Goal: Answer question/provide support: Share knowledge or assist other users

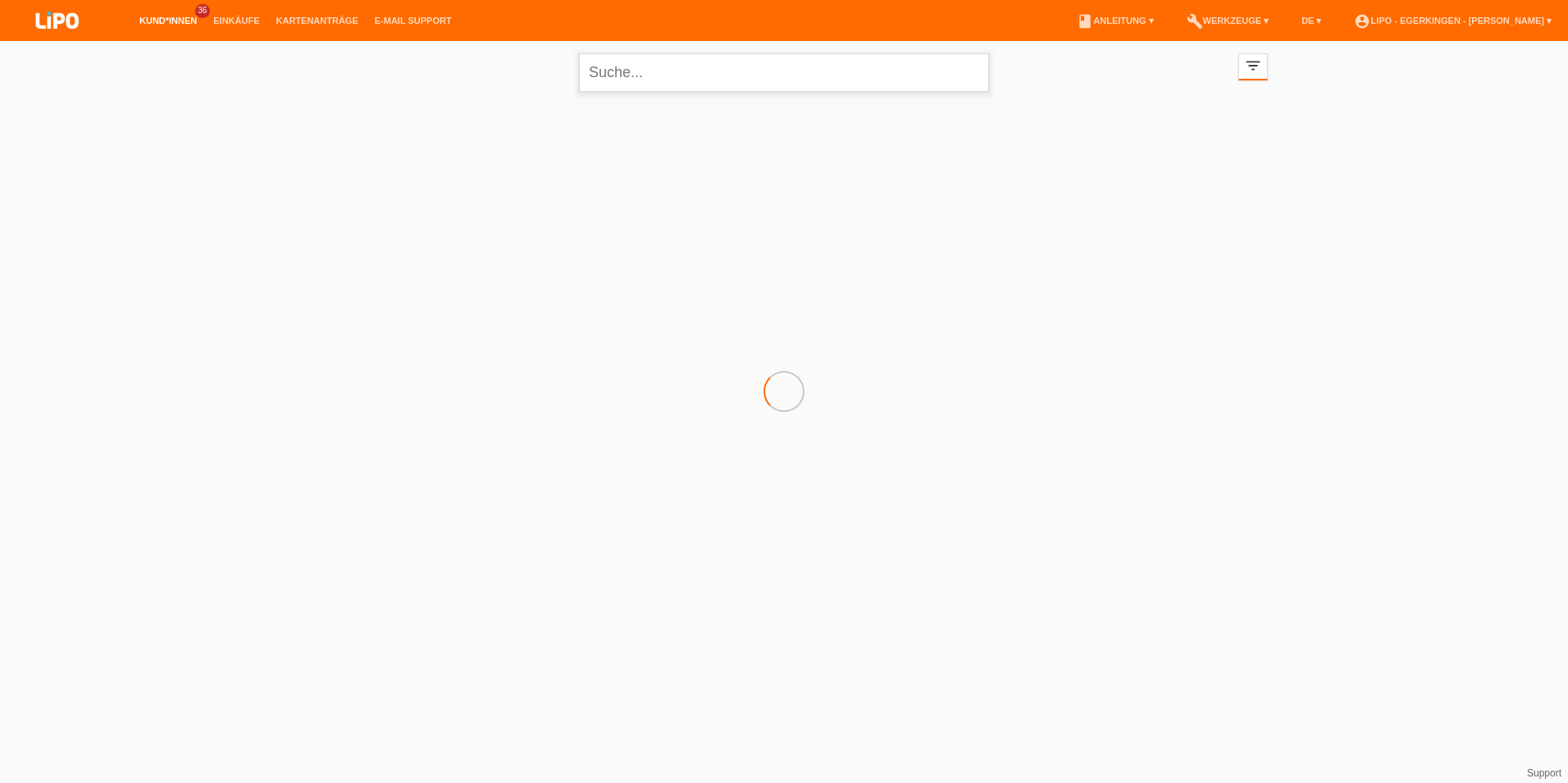
click at [674, 74] on input "text" at bounding box center [784, 73] width 410 height 39
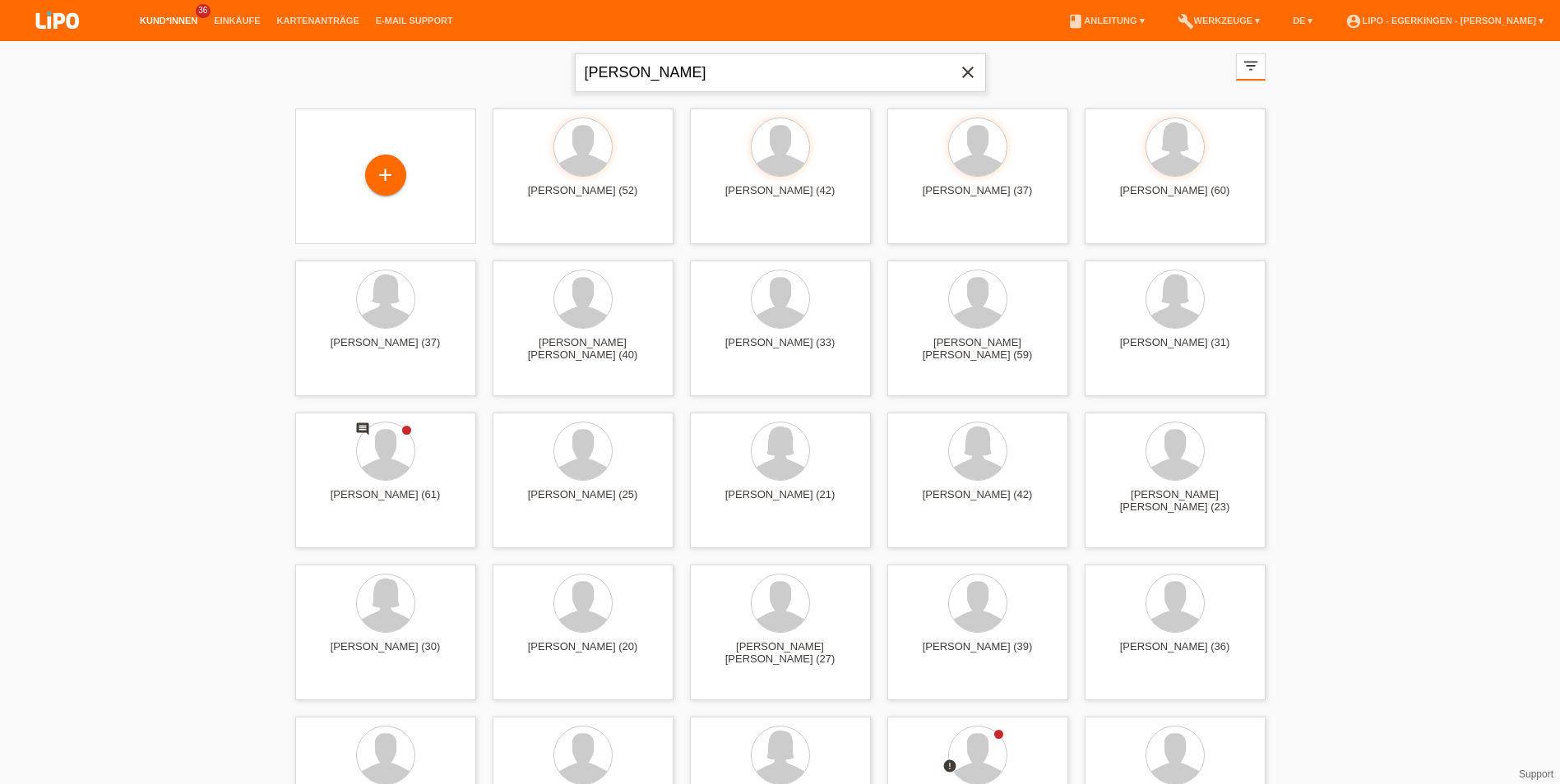
type input "[PERSON_NAME]"
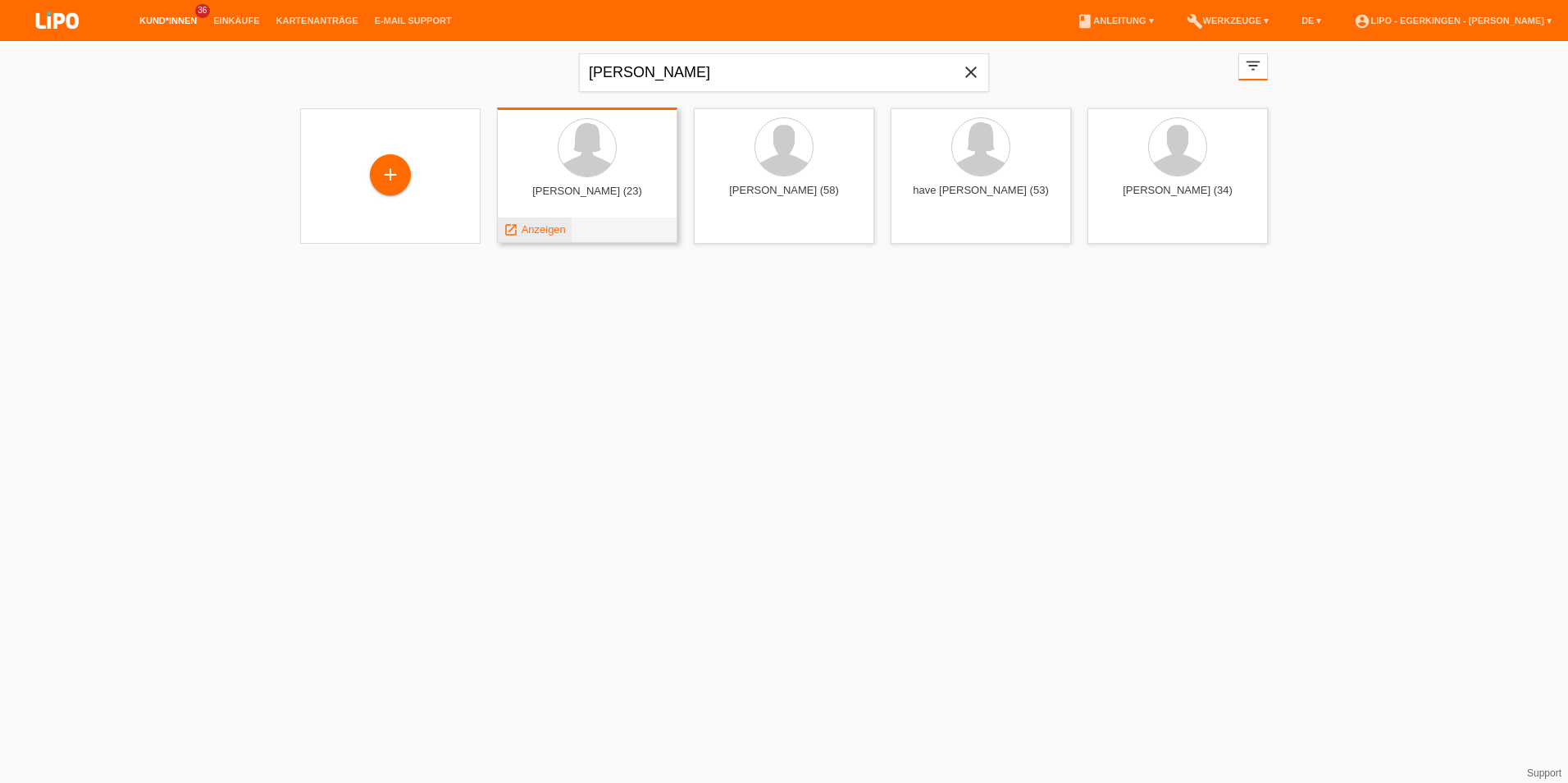
click at [553, 226] on span "Anzeigen" at bounding box center [544, 229] width 44 height 13
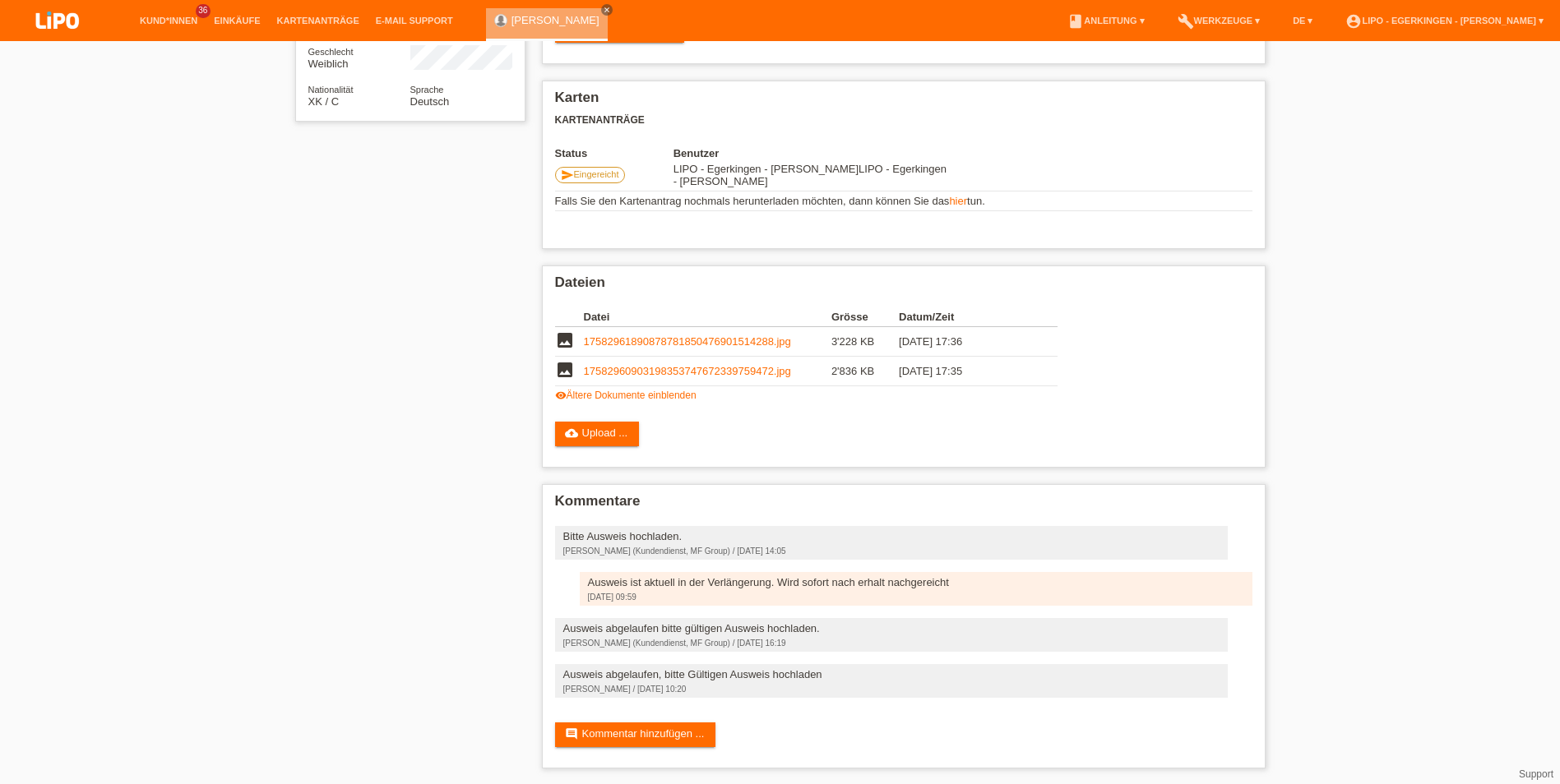
scroll to position [253, 0]
click at [679, 735] on link "comment Kommentar hinzufügen ..." at bounding box center [635, 734] width 161 height 24
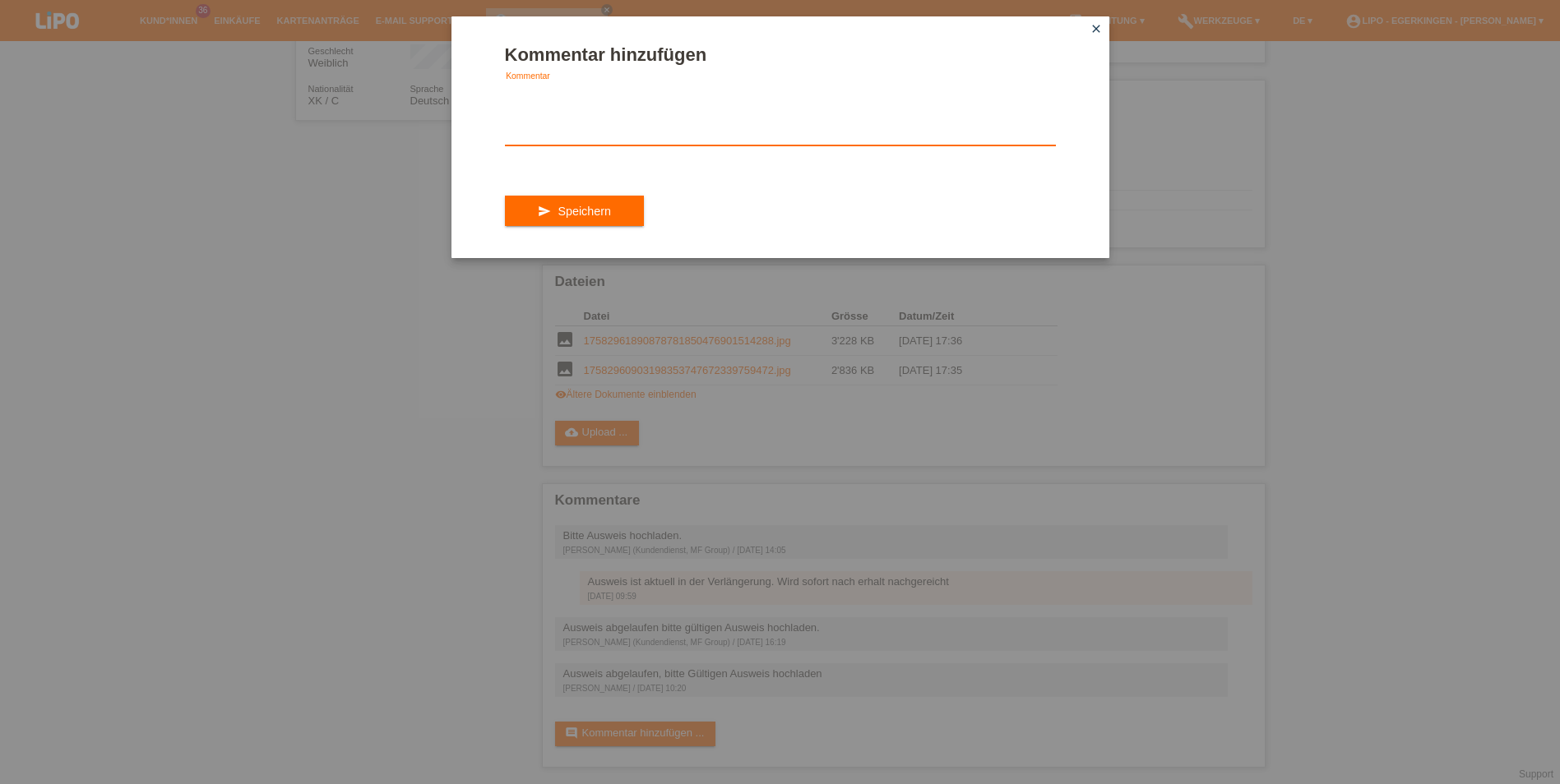
click at [582, 123] on textarea at bounding box center [780, 113] width 551 height 63
click at [582, 123] on textarea "Neu" at bounding box center [780, 113] width 551 height 63
click at [576, 129] on textarea "Neu" at bounding box center [780, 113] width 551 height 63
type textarea "Neuer C Ausweis hochgeladen"
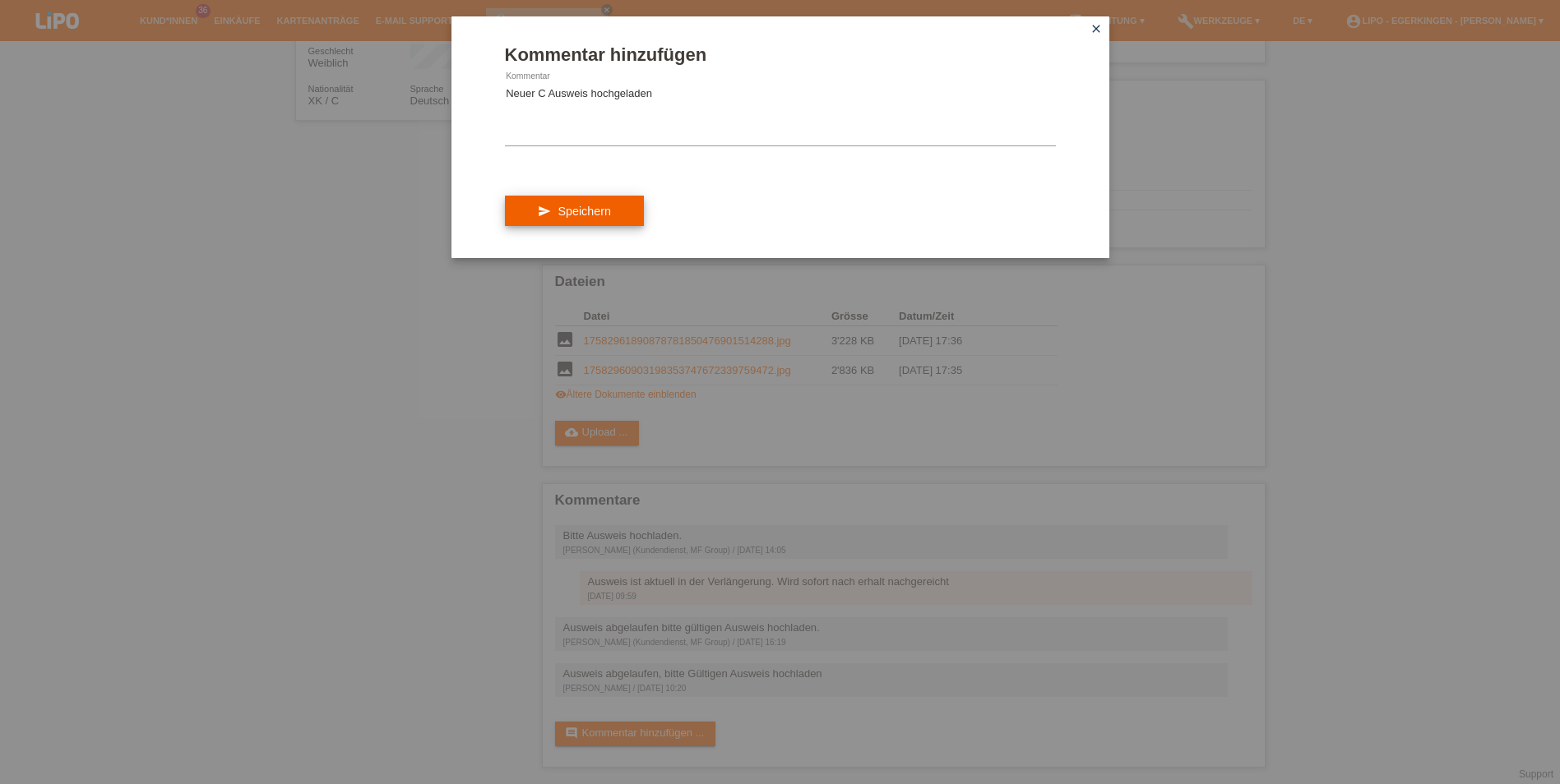
click at [582, 206] on span "Speichern" at bounding box center [584, 211] width 52 height 14
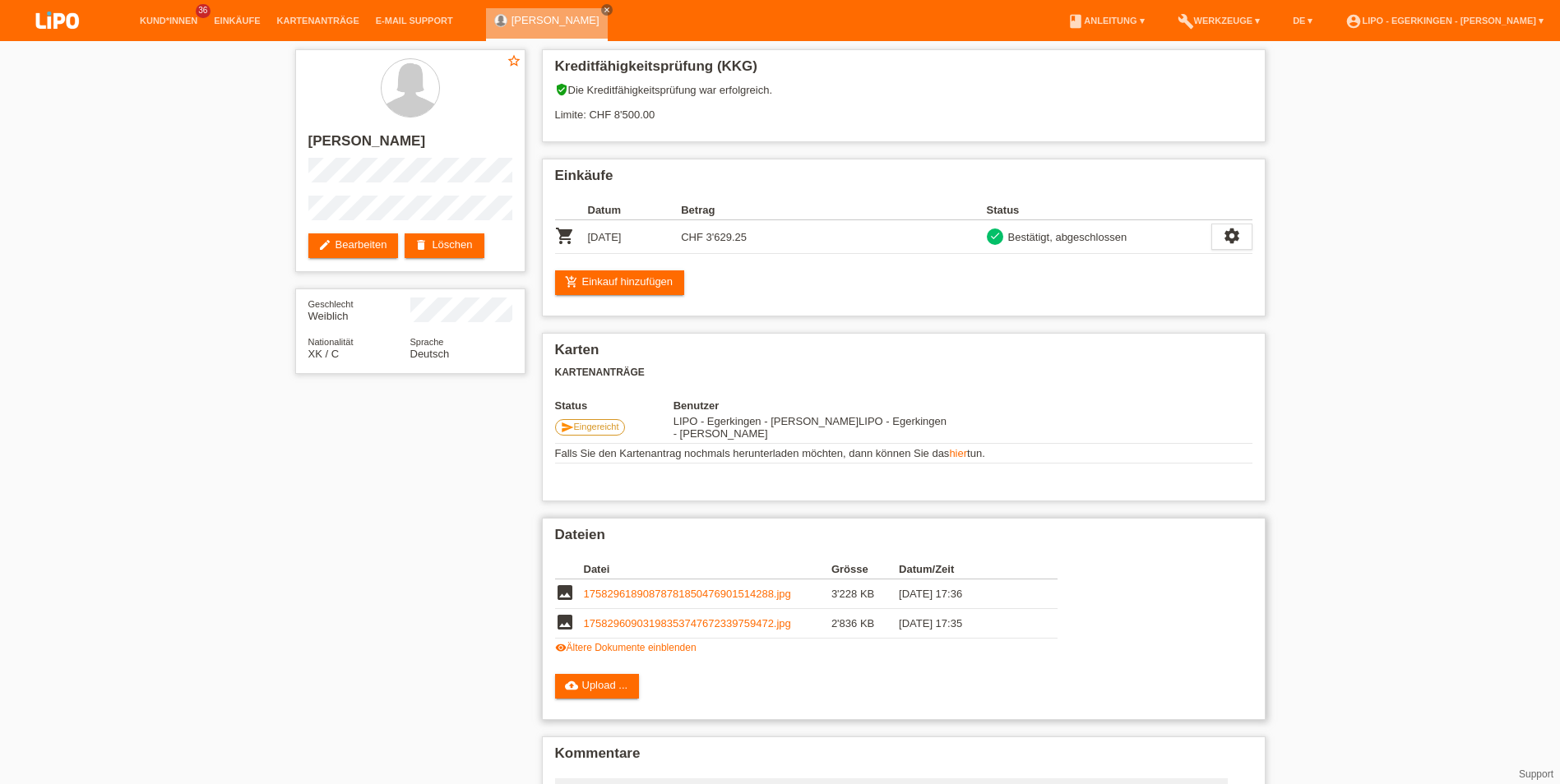
click at [647, 645] on link "visibility Ältere Dokumente einblenden" at bounding box center [625, 647] width 142 height 12
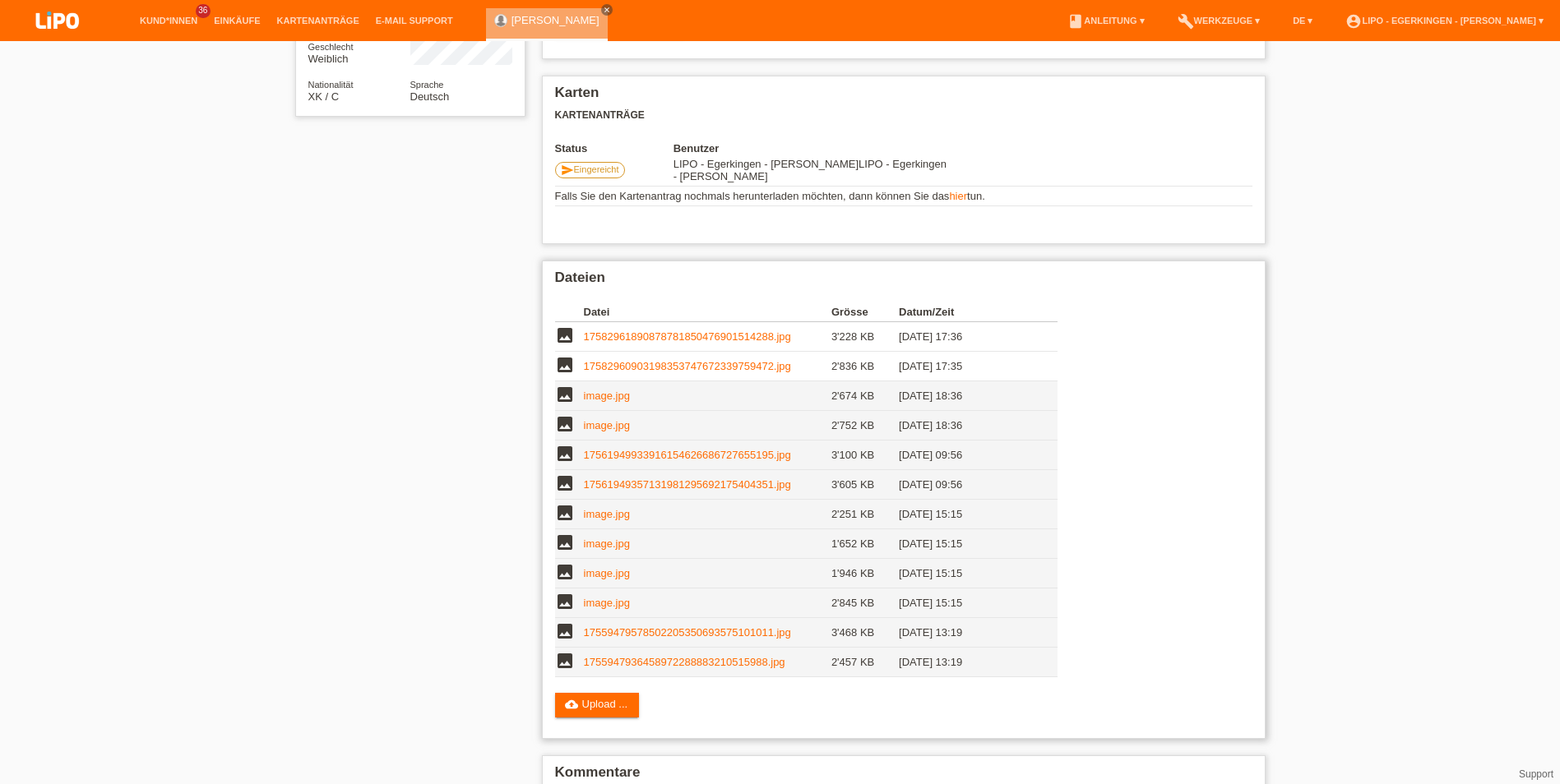
scroll to position [329, 0]
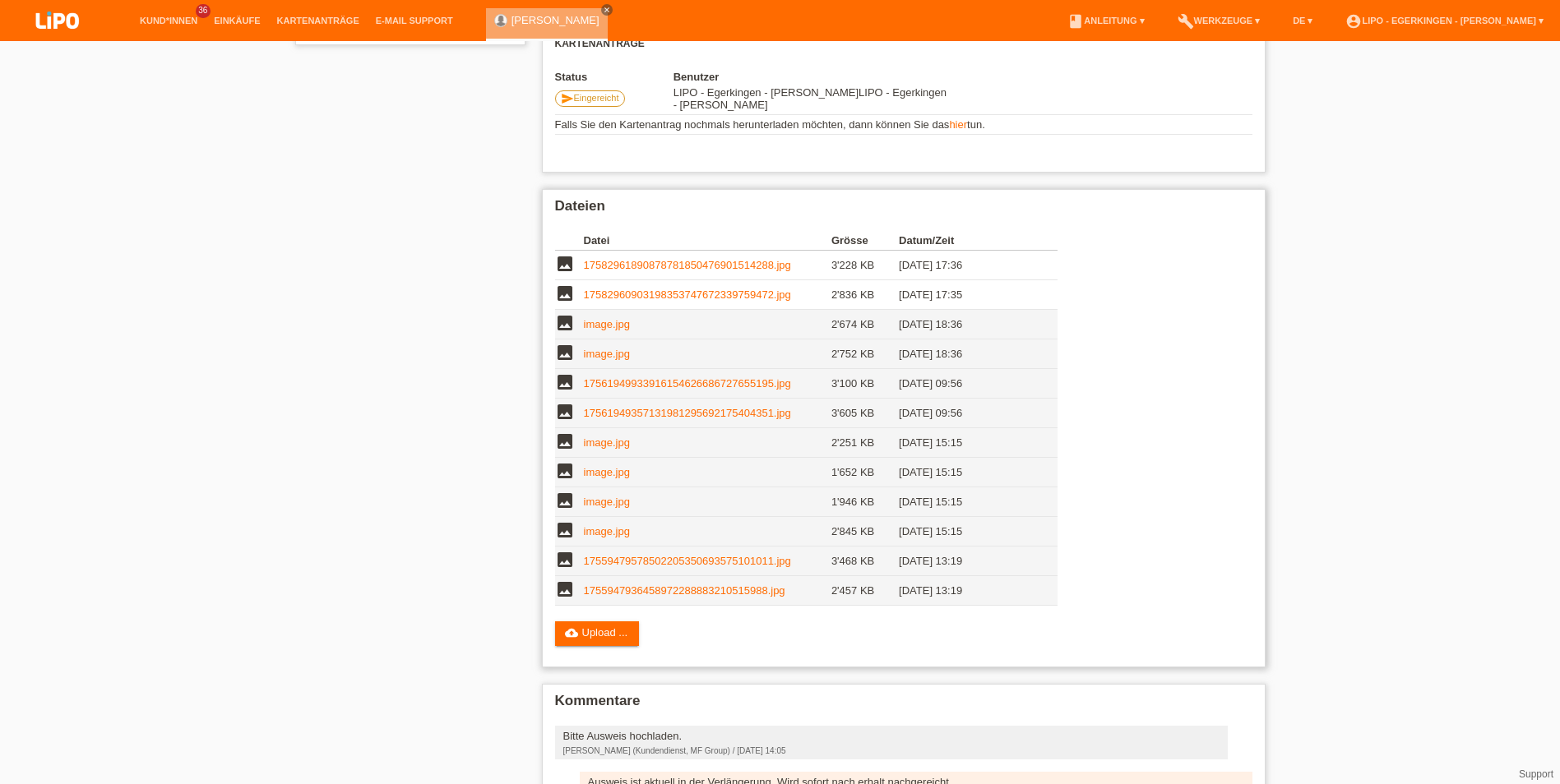
click at [660, 409] on link "17561949357131981295692175404351.jpg" at bounding box center [687, 413] width 207 height 13
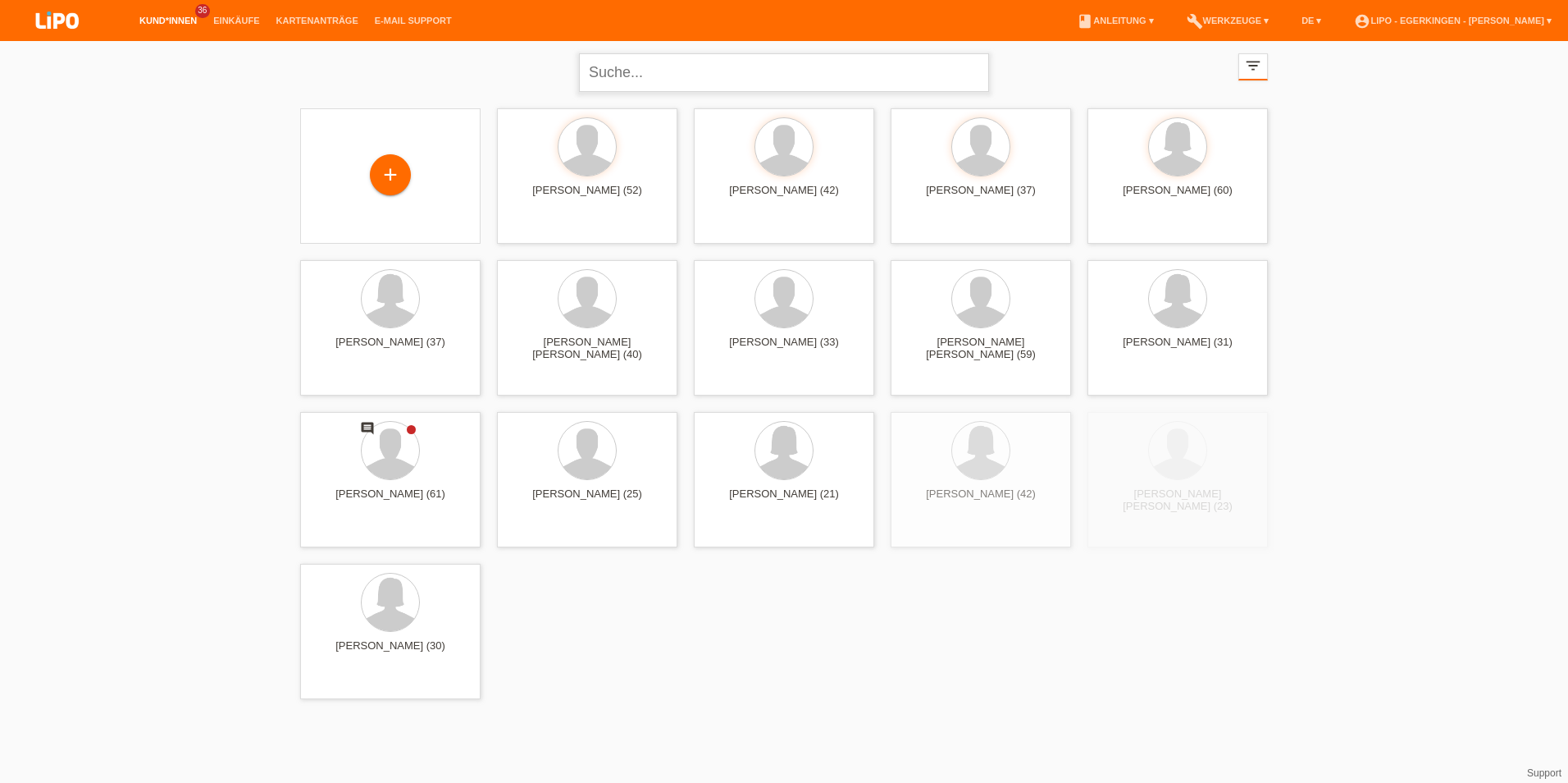
click at [646, 76] on input "text" at bounding box center [784, 73] width 410 height 39
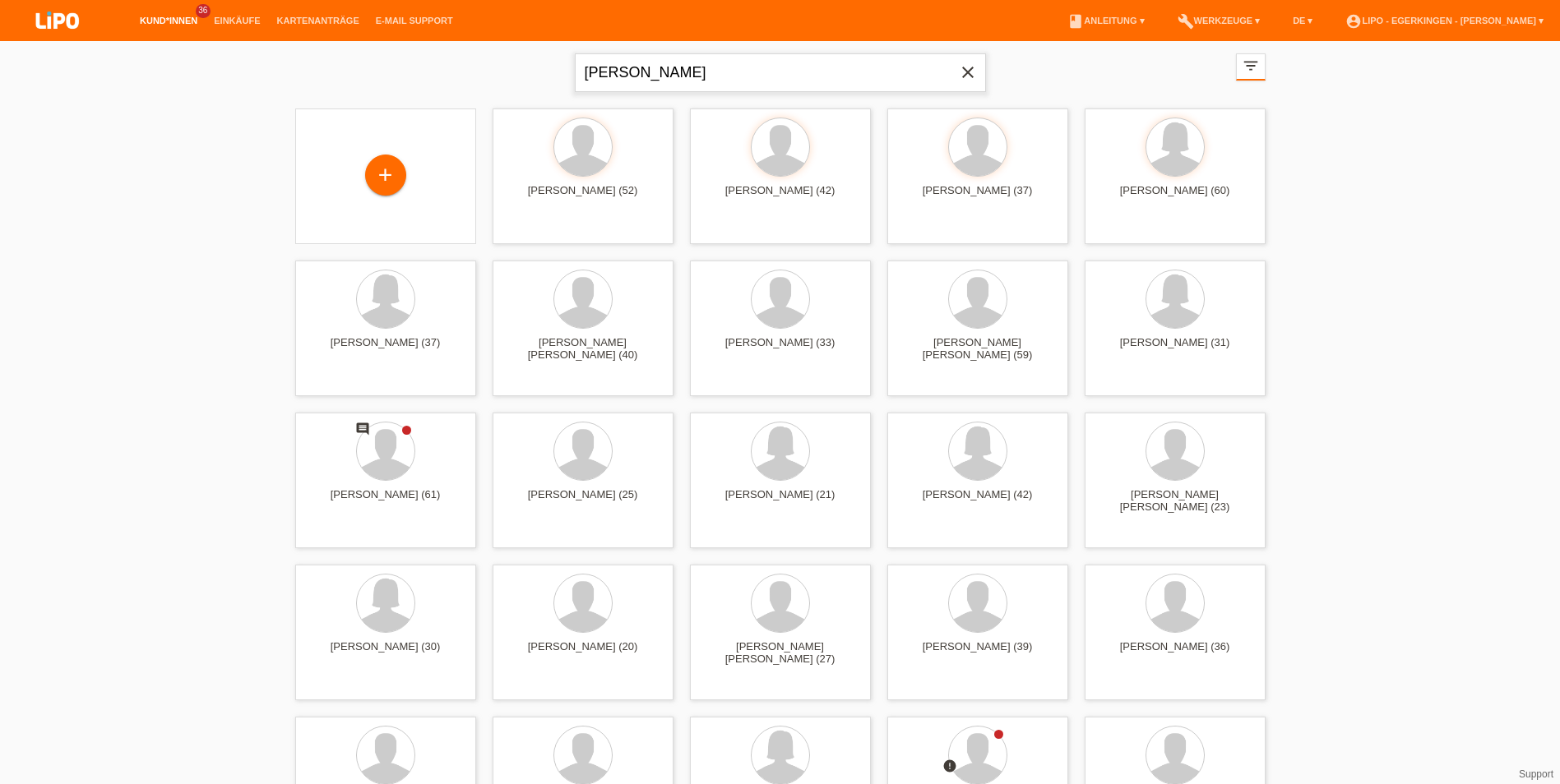
type input "berisha"
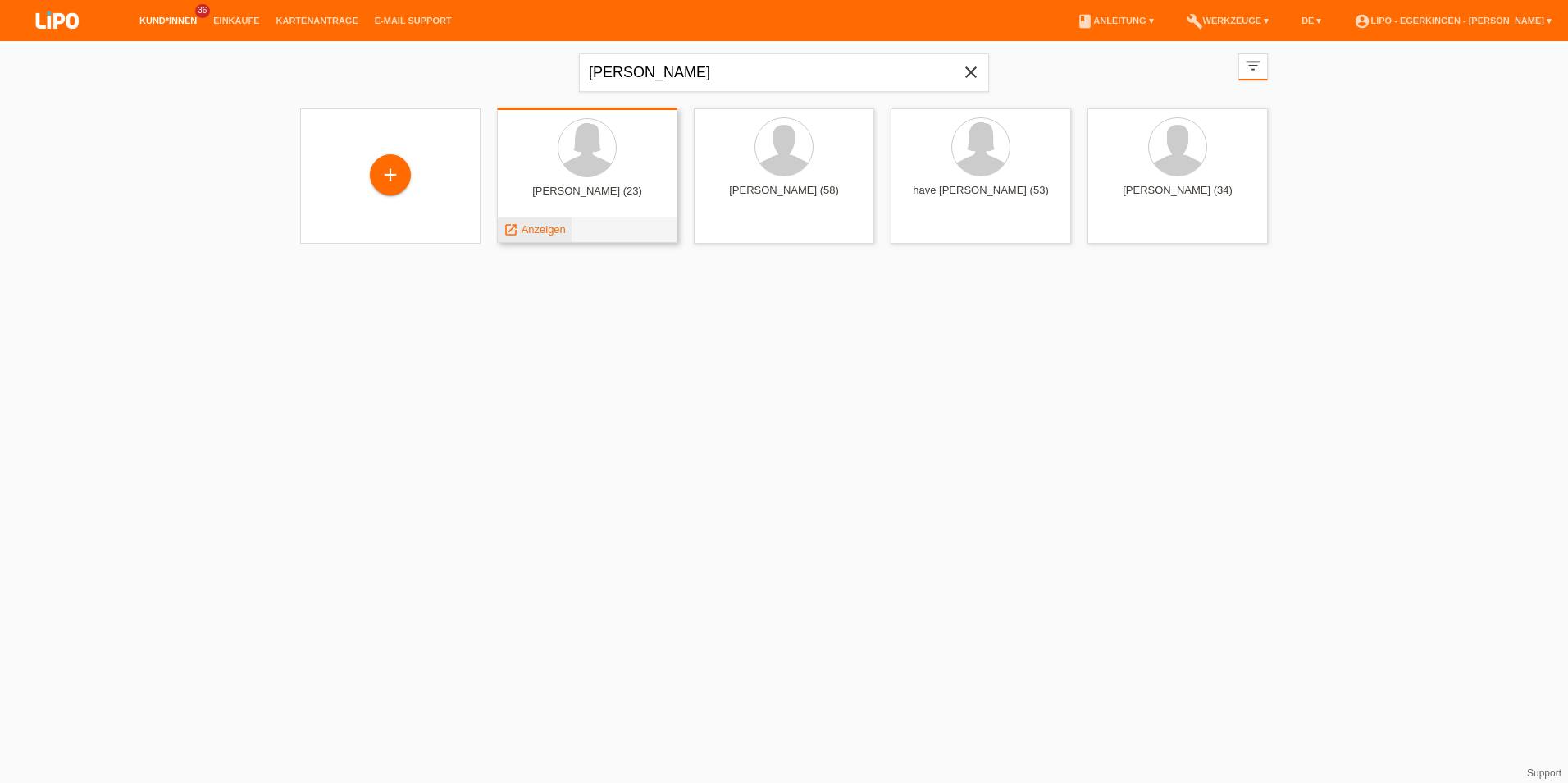
click at [547, 227] on span "Anzeigen" at bounding box center [544, 229] width 44 height 13
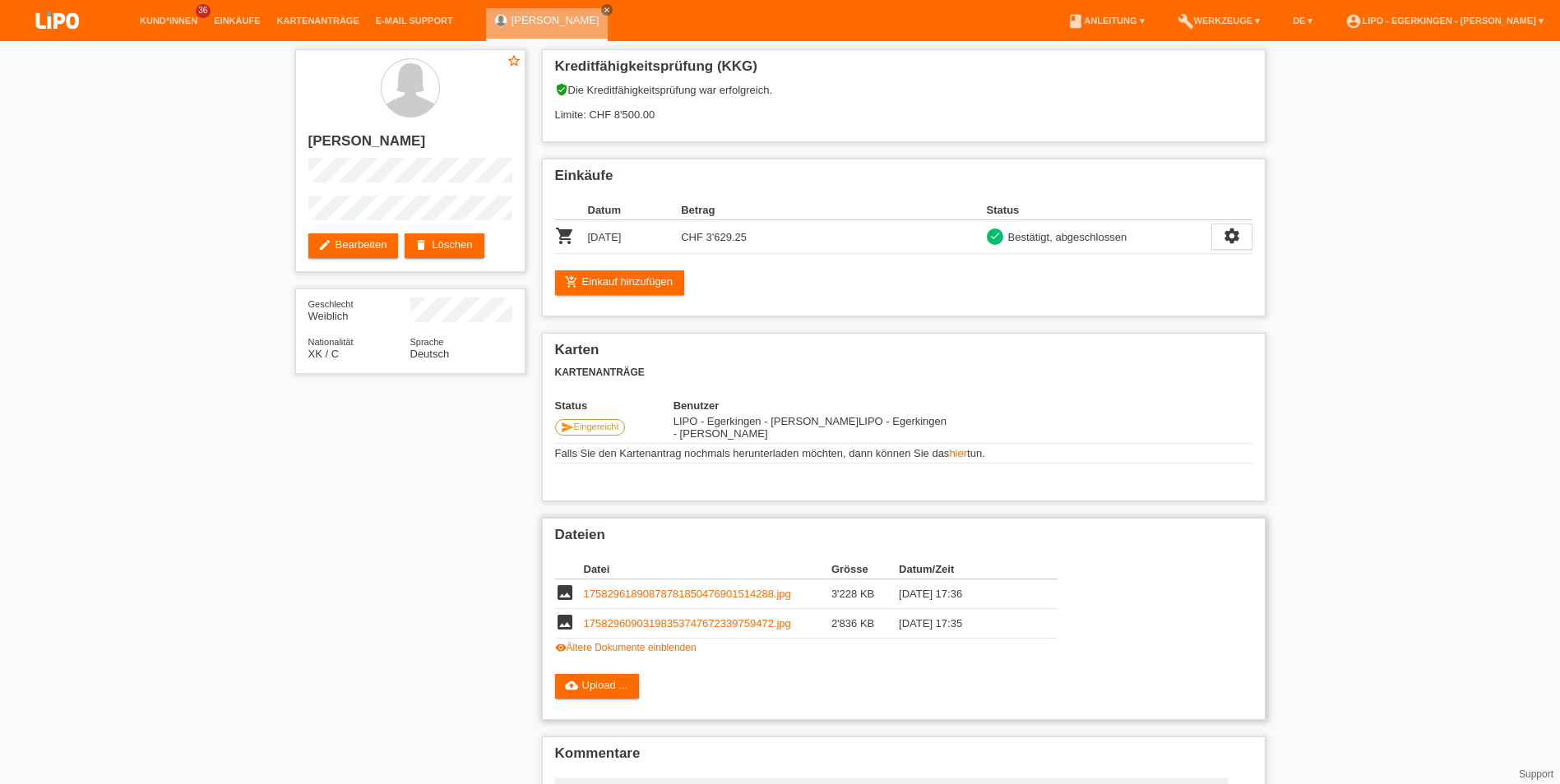
click at [646, 642] on link "visibility Ältere Dokumente einblenden" at bounding box center [625, 647] width 142 height 12
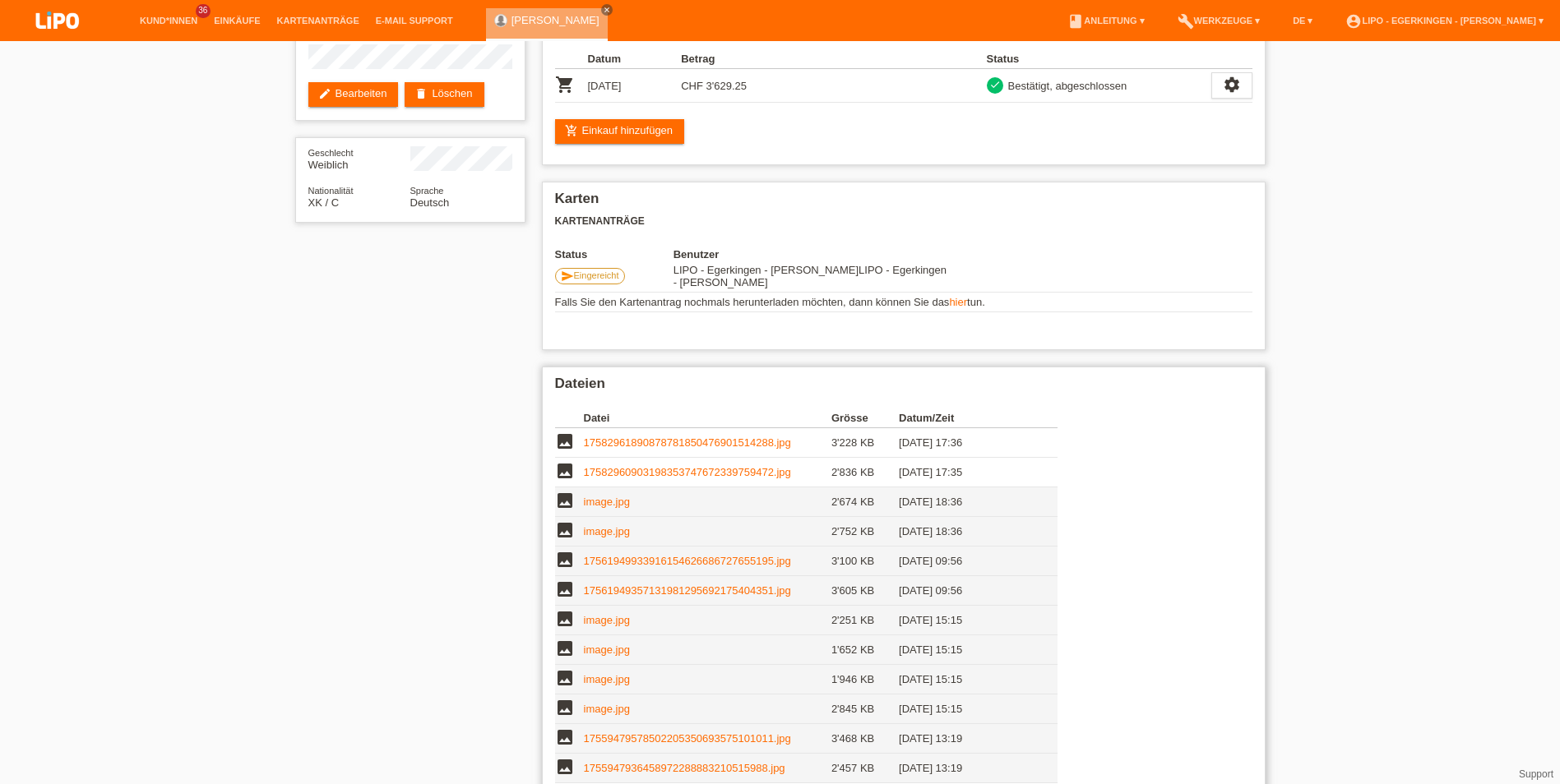
scroll to position [246, 0]
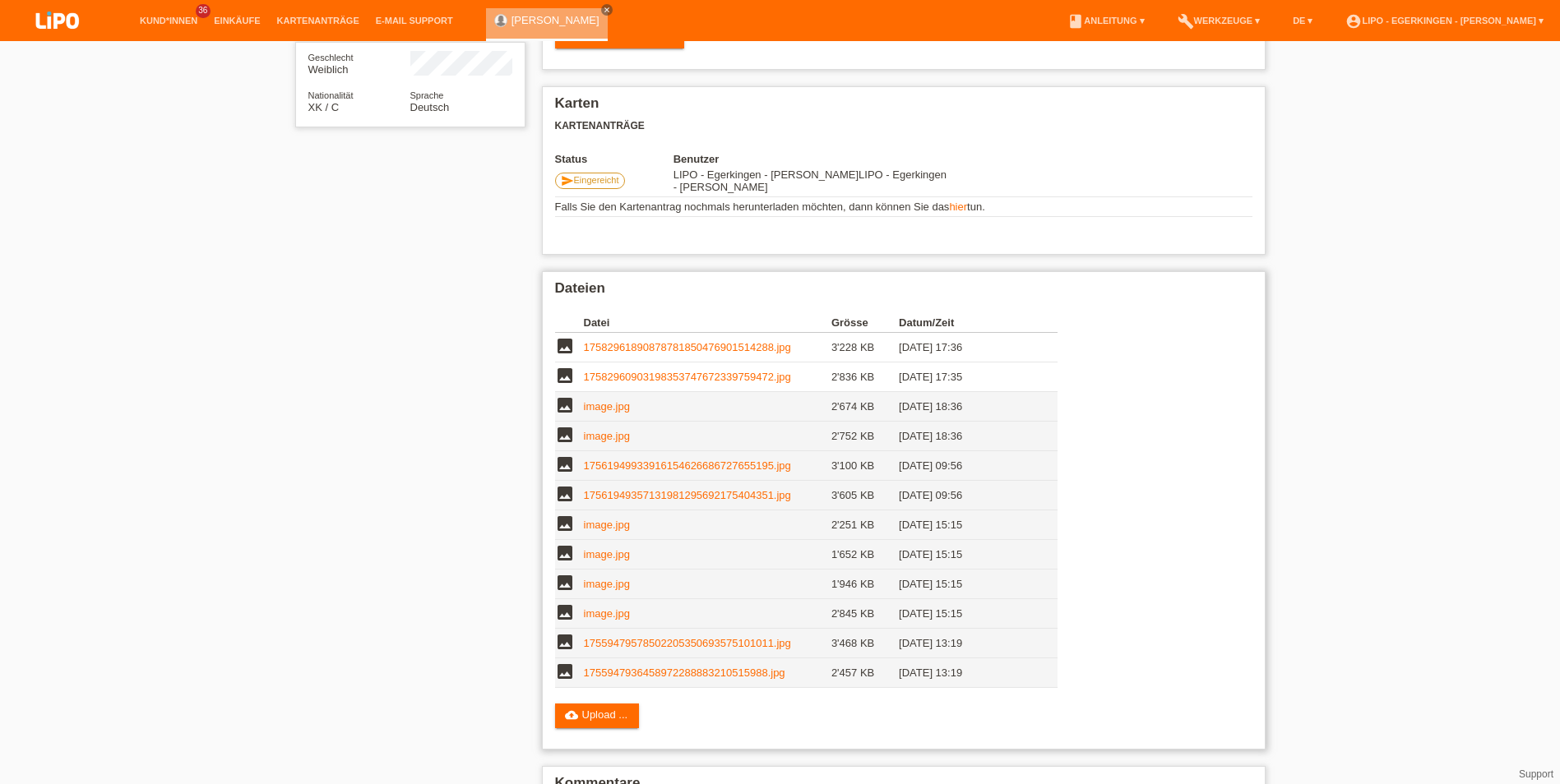
click at [609, 470] on link "17561949933916154626686727655195.jpg" at bounding box center [687, 465] width 207 height 13
click at [630, 641] on link "17559479578502205350693575101011.jpg" at bounding box center [687, 643] width 207 height 13
click at [655, 462] on link "17561949933916154626686727655195.jpg" at bounding box center [687, 465] width 207 height 13
click at [624, 523] on link "image.jpg" at bounding box center [606, 524] width 46 height 13
click at [637, 497] on link "17561949357131981295692175404351.jpg" at bounding box center [687, 495] width 207 height 13
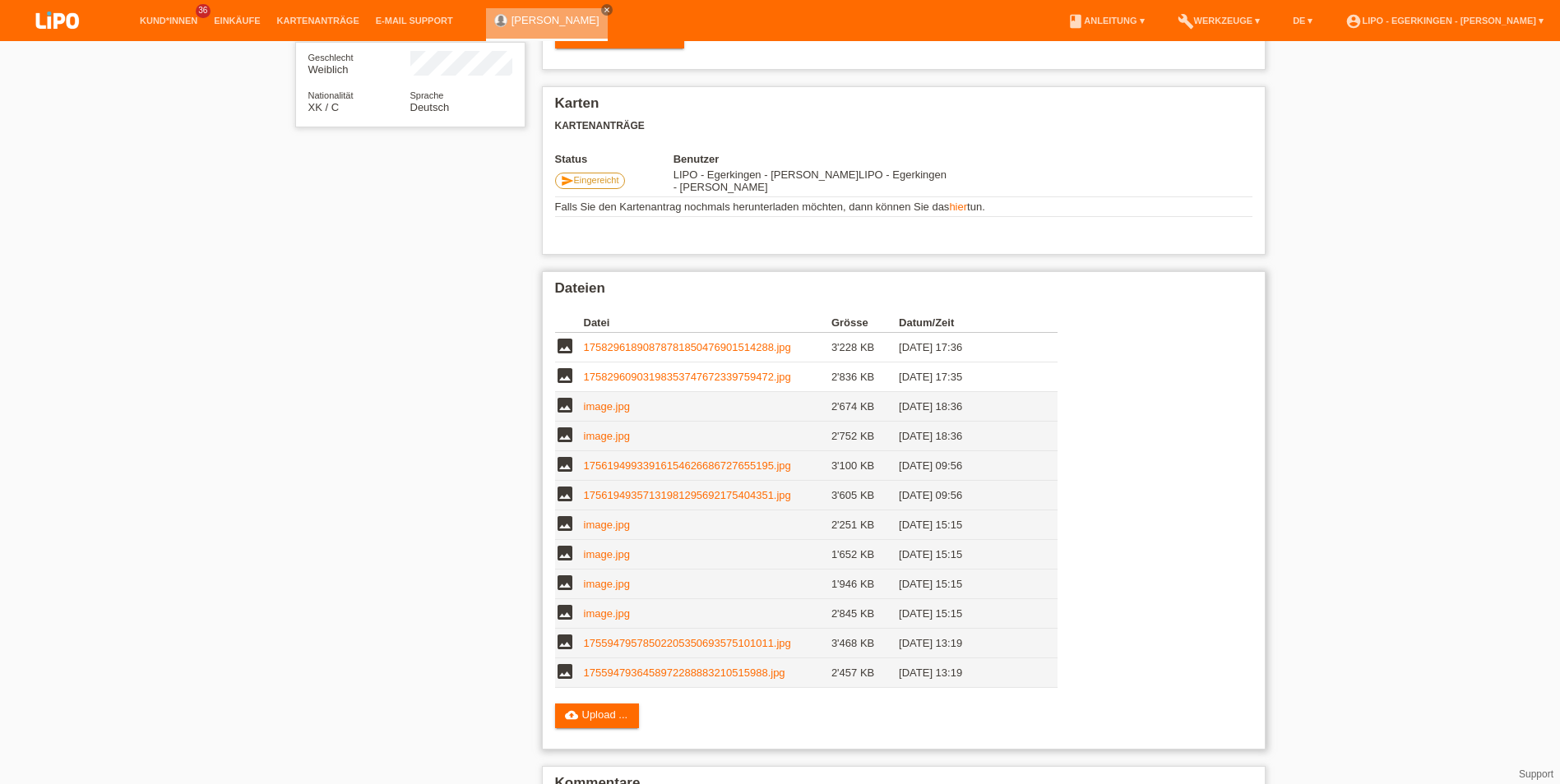
click at [611, 581] on link "image.jpg" at bounding box center [606, 583] width 46 height 13
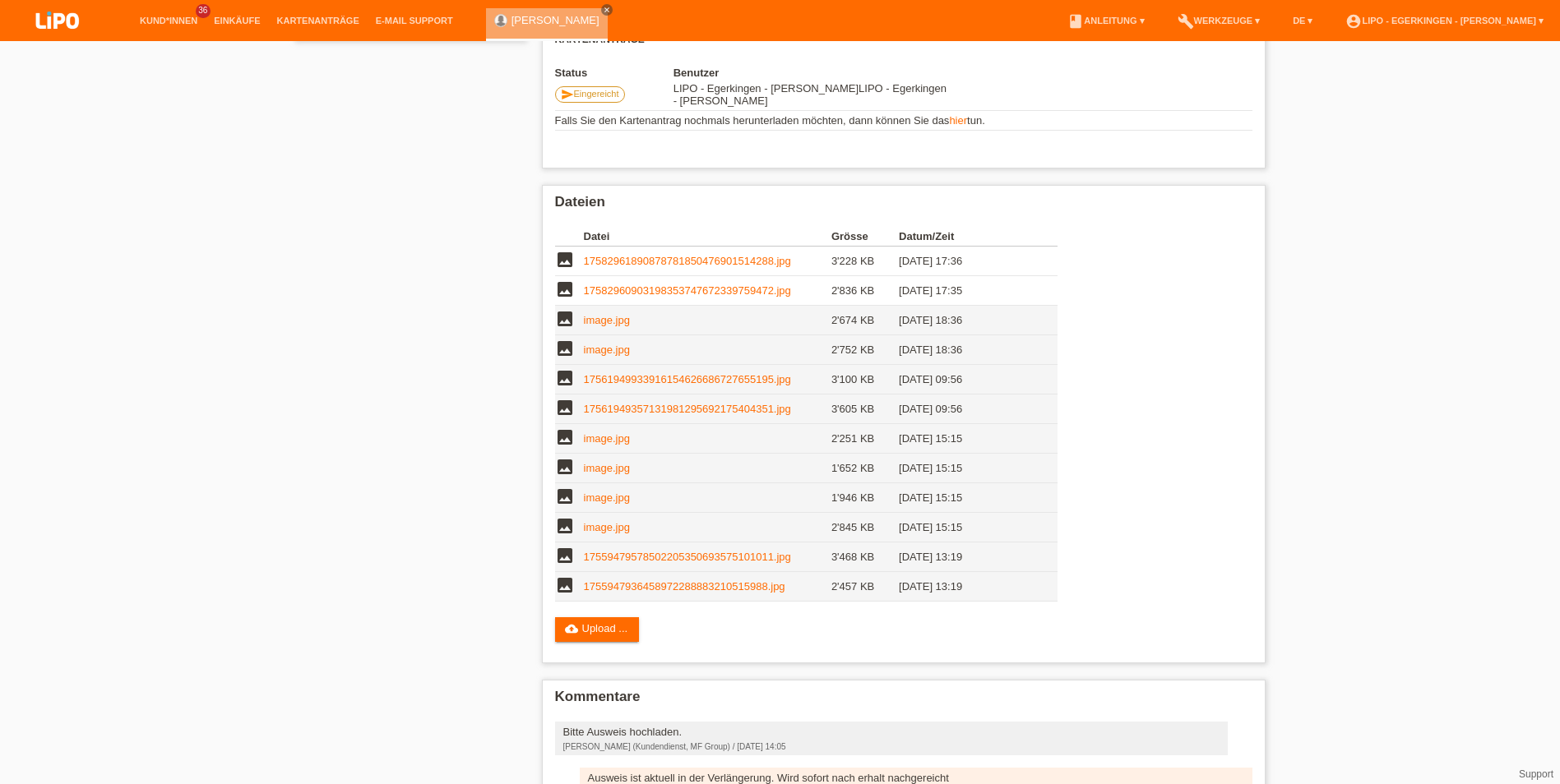
scroll to position [165, 0]
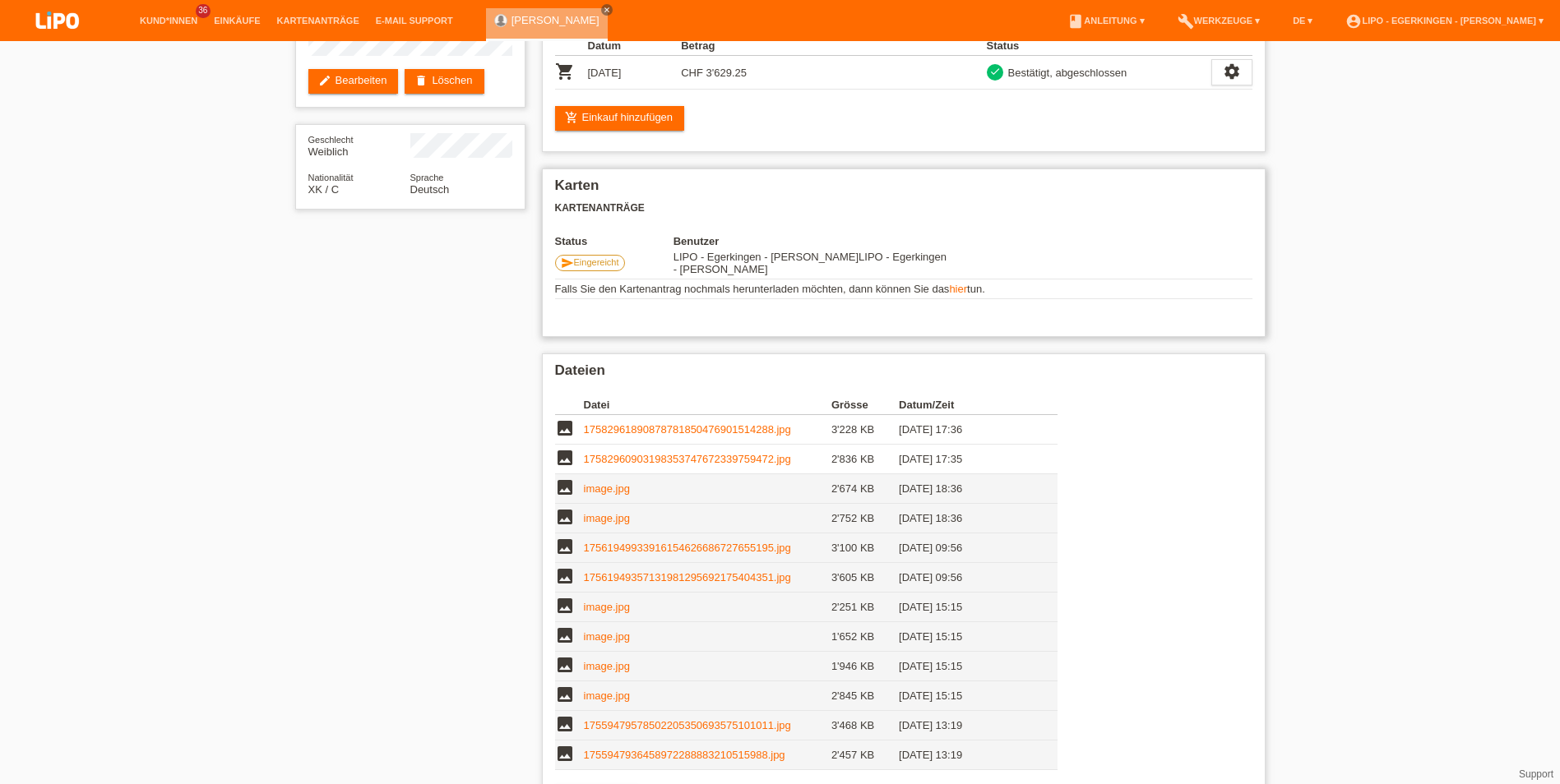
drag, startPoint x: 727, startPoint y: 273, endPoint x: 794, endPoint y: 264, distance: 67.6
click at [794, 264] on td "LIPO - Egerkingen - [PERSON_NAME] LIPO - Egerkingen - [PERSON_NAME]" at bounding box center [812, 263] width 278 height 32
drag, startPoint x: 802, startPoint y: 262, endPoint x: 955, endPoint y: 248, distance: 153.6
click at [955, 248] on td at bounding box center [1102, 263] width 301 height 32
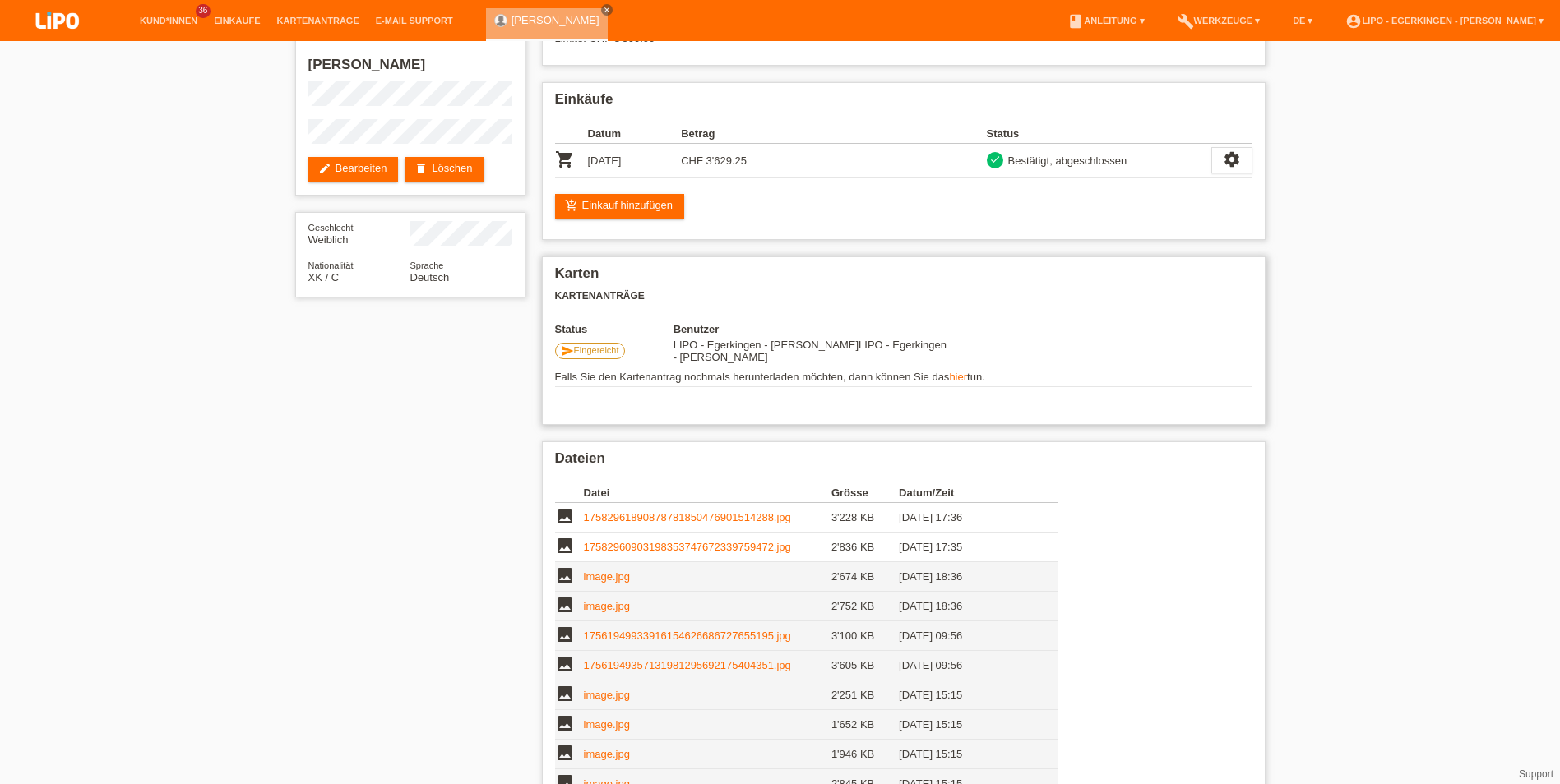
scroll to position [0, 0]
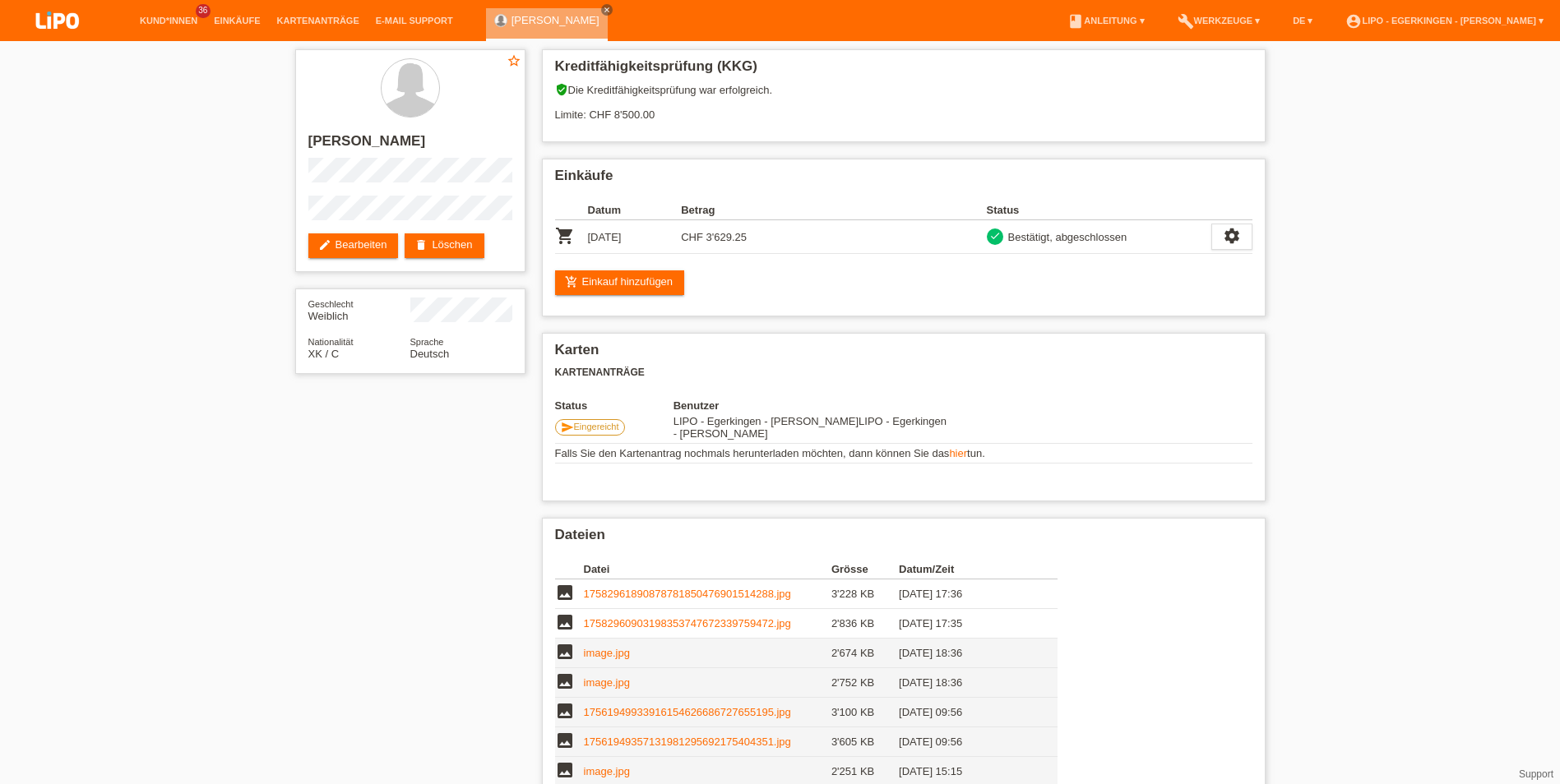
click at [1491, 25] on li "account_circle LIPO - Egerkingen - [PERSON_NAME] ▾" at bounding box center [1444, 20] width 214 height 42
click at [1491, 21] on link "account_circle LIPO - Egerkingen - [PERSON_NAME] ▾" at bounding box center [1444, 20] width 214 height 10
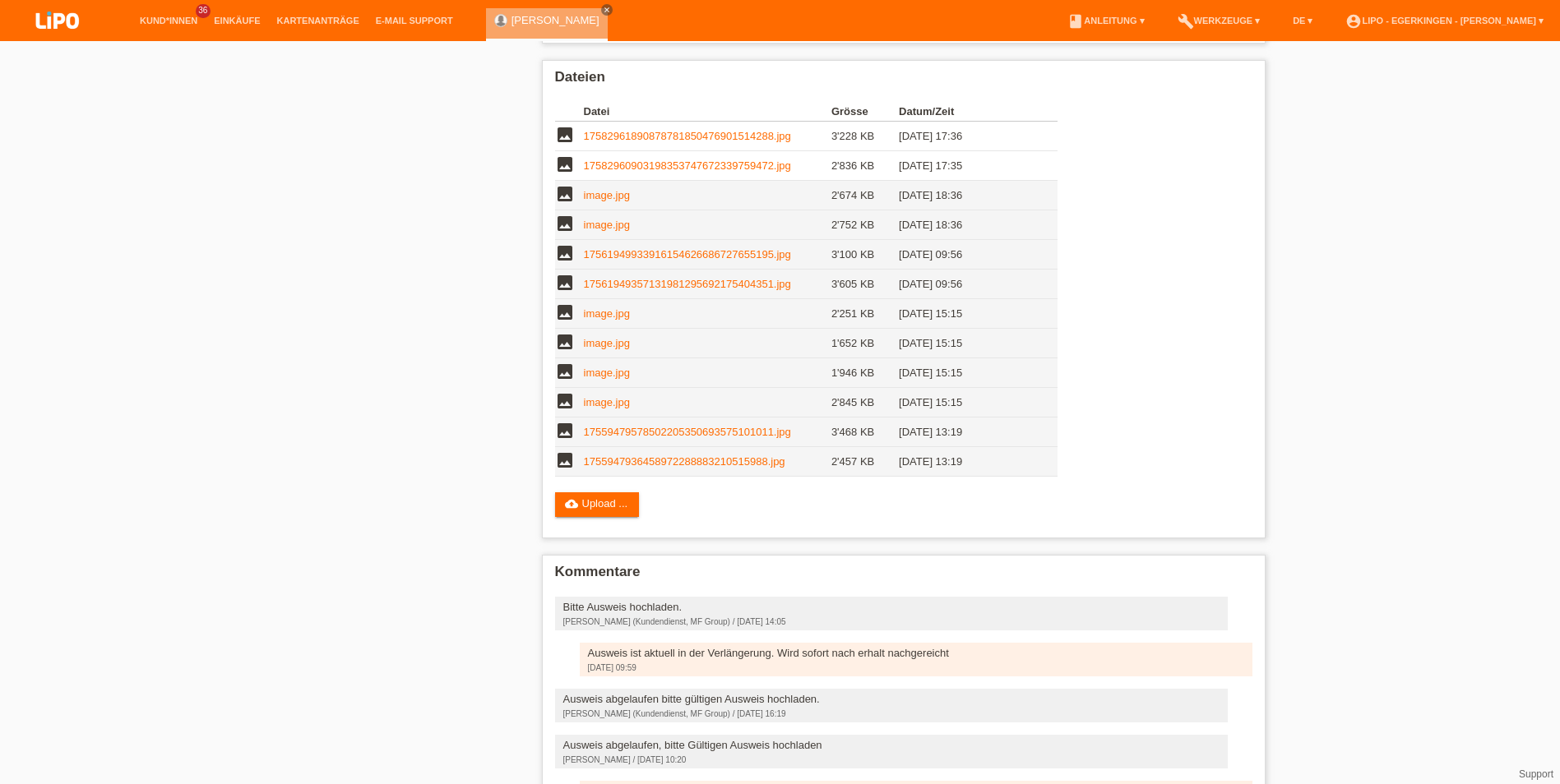
scroll to position [246, 0]
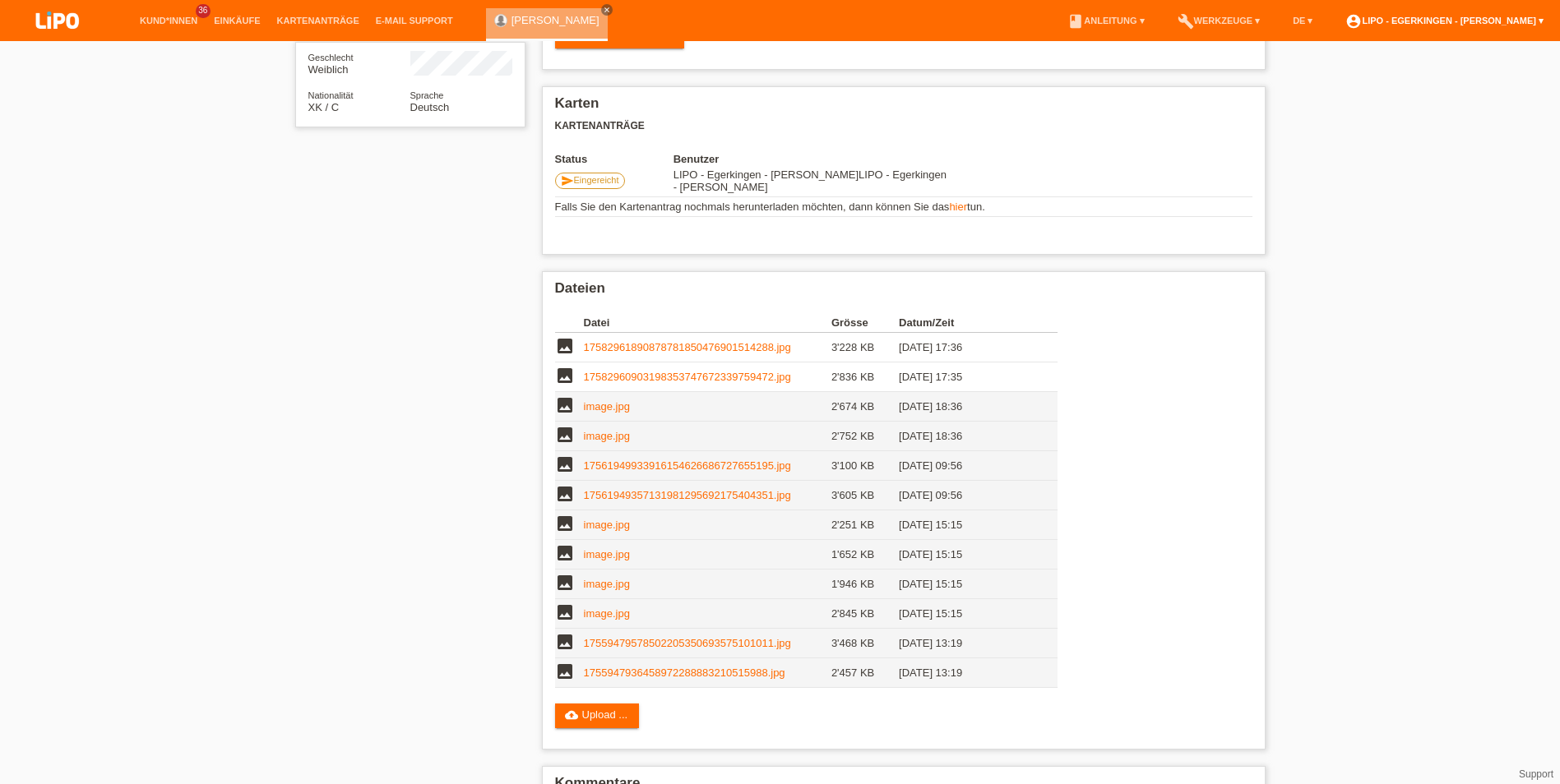
click at [1442, 19] on link "account_circle LIPO - Egerkingen - [PERSON_NAME] ▾" at bounding box center [1444, 20] width 214 height 10
click at [722, 494] on link "17561949357131981295692175404351.jpg" at bounding box center [687, 495] width 207 height 13
